Goal: Information Seeking & Learning: Understand process/instructions

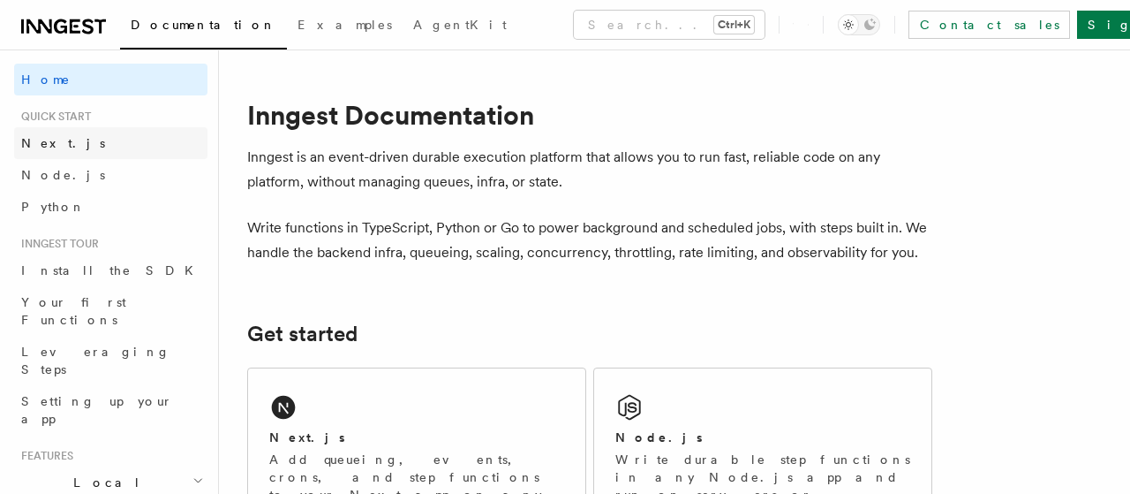
click at [73, 143] on link "Next.js" at bounding box center [110, 143] width 193 height 32
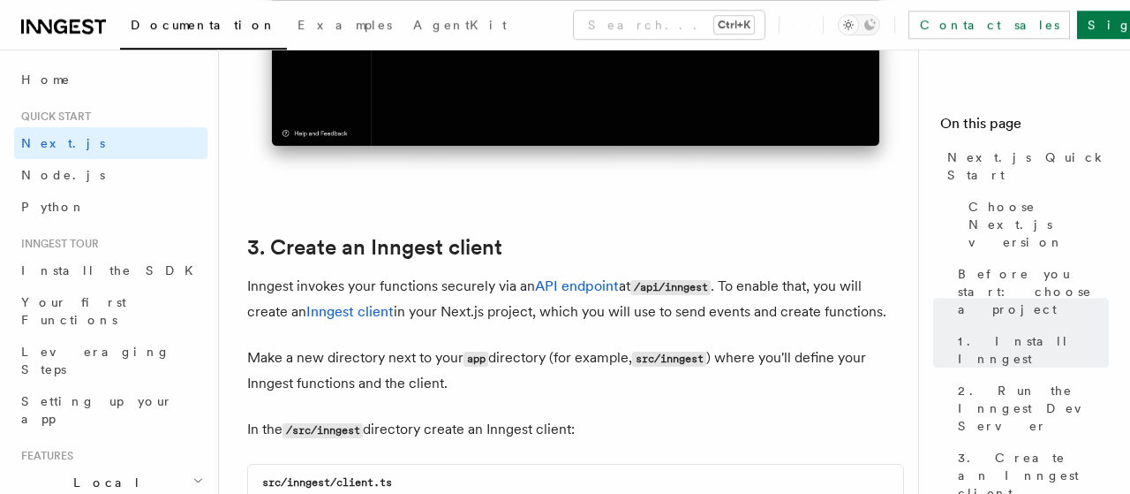
scroll to position [1909, 0]
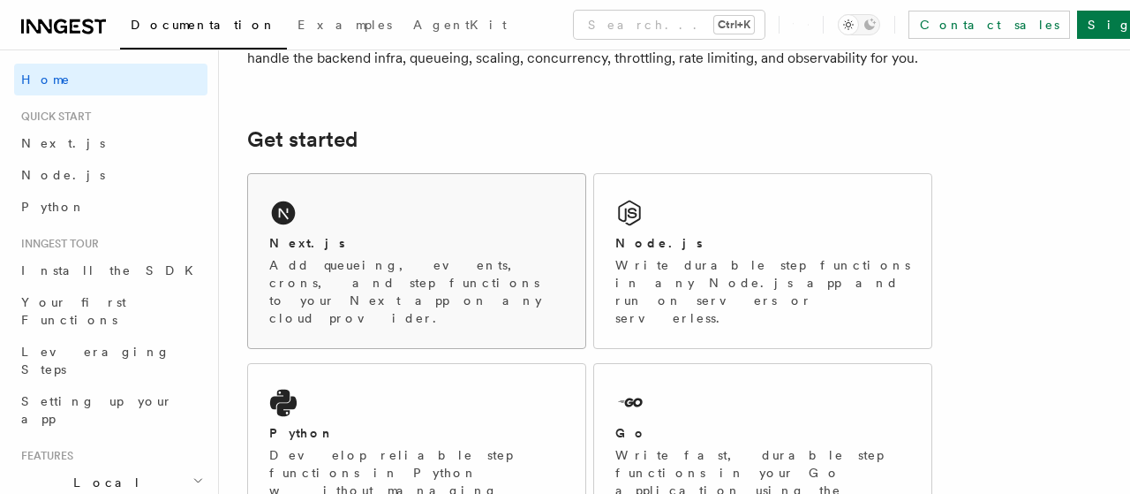
scroll to position [161, 0]
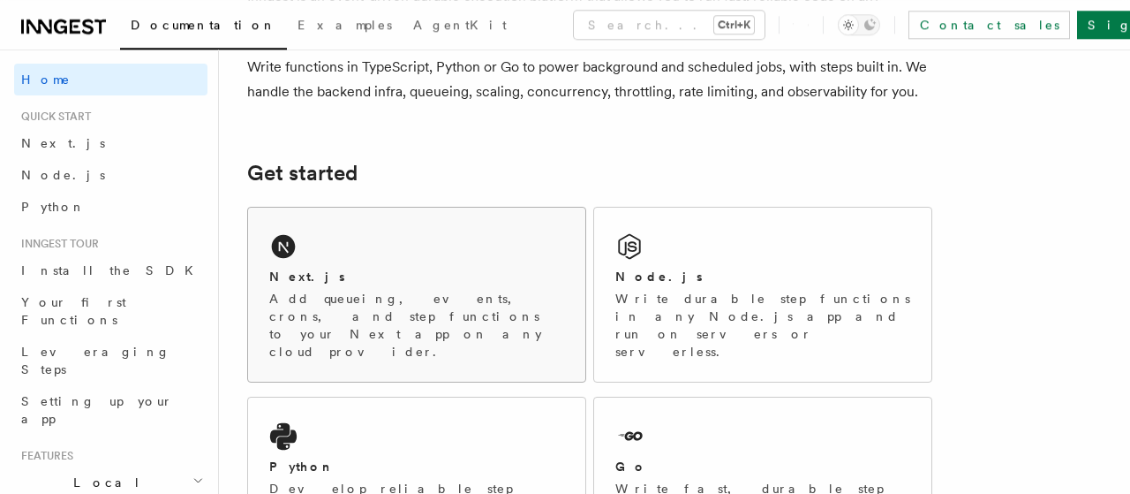
click at [368, 260] on div "Next.js Add queueing, events, crons, and step functions to your Next app on any…" at bounding box center [416, 294] width 337 height 174
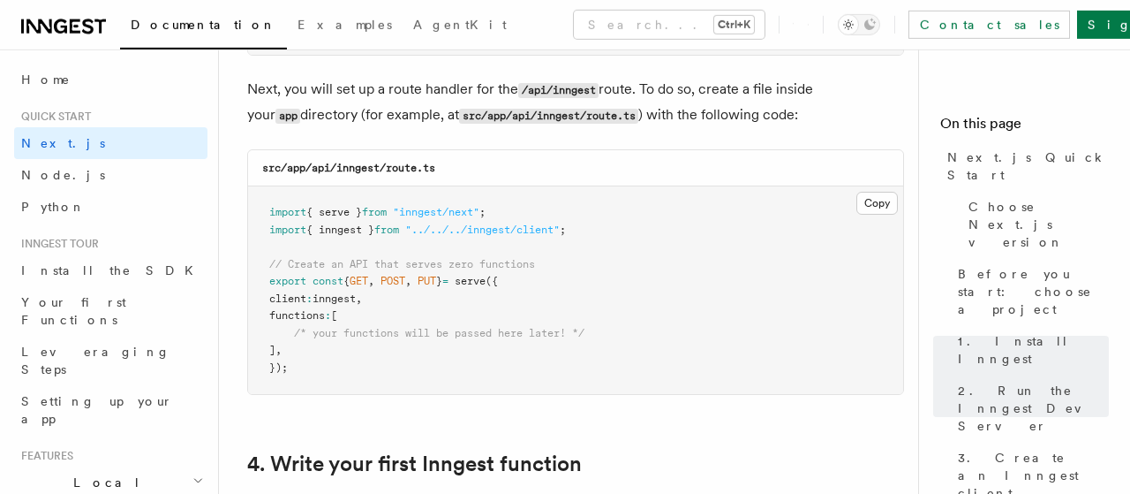
scroll to position [2464, 0]
click at [866, 207] on button "Copy Copied" at bounding box center [876, 203] width 41 height 23
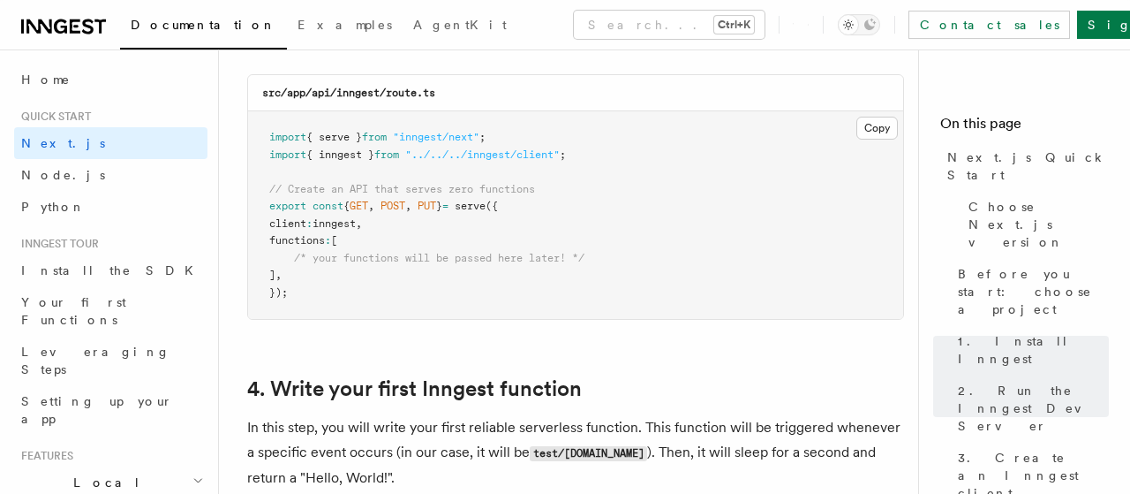
scroll to position [2542, 0]
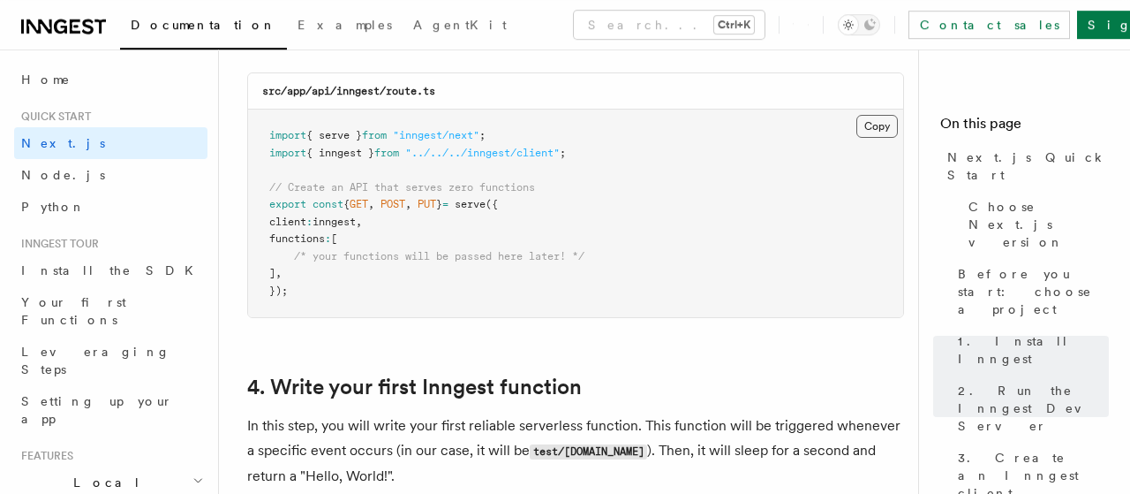
click at [880, 130] on button "Copy Copied" at bounding box center [876, 126] width 41 height 23
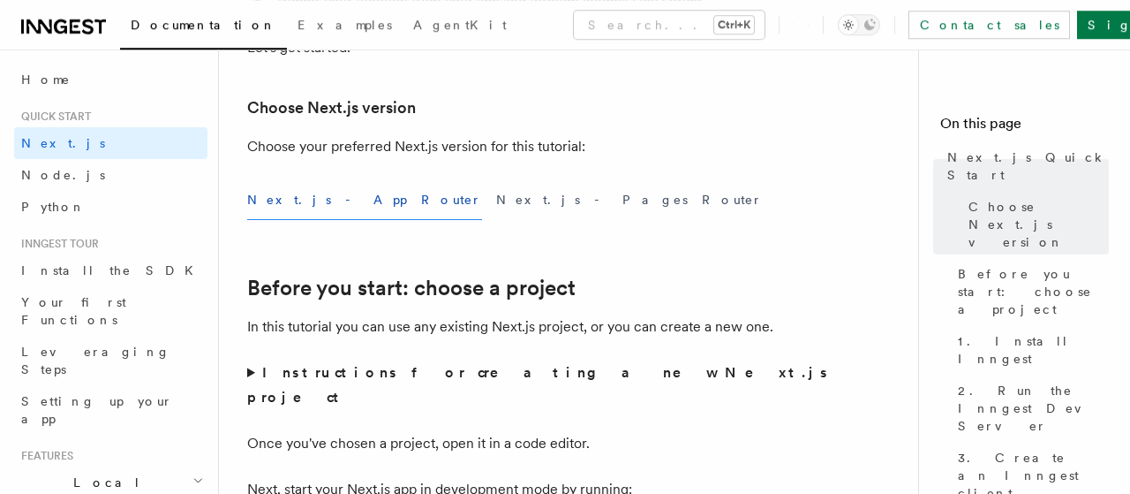
scroll to position [399, 0]
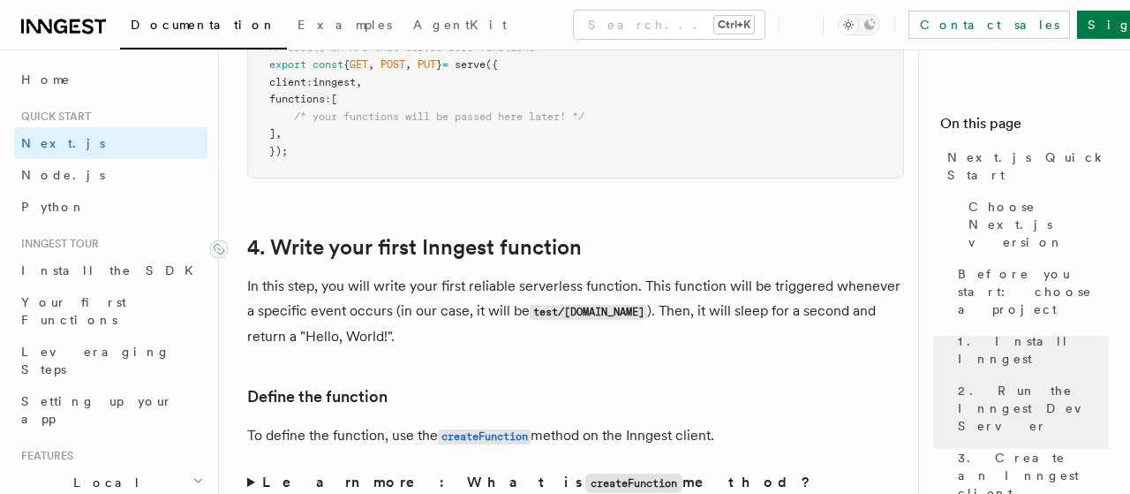
click at [247, 235] on link "4. Write your first Inngest function" at bounding box center [414, 247] width 335 height 25
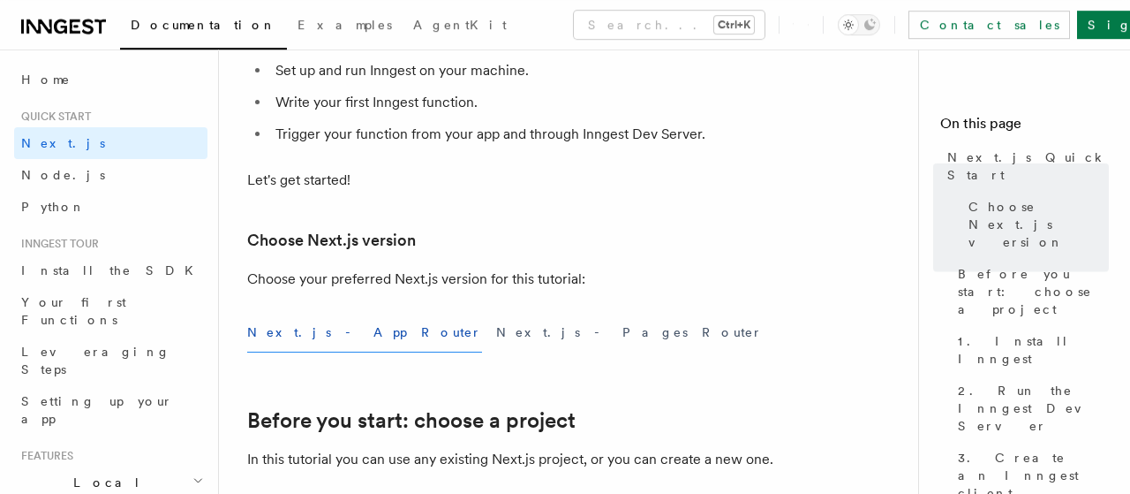
scroll to position [239, 0]
